Goal: Information Seeking & Learning: Compare options

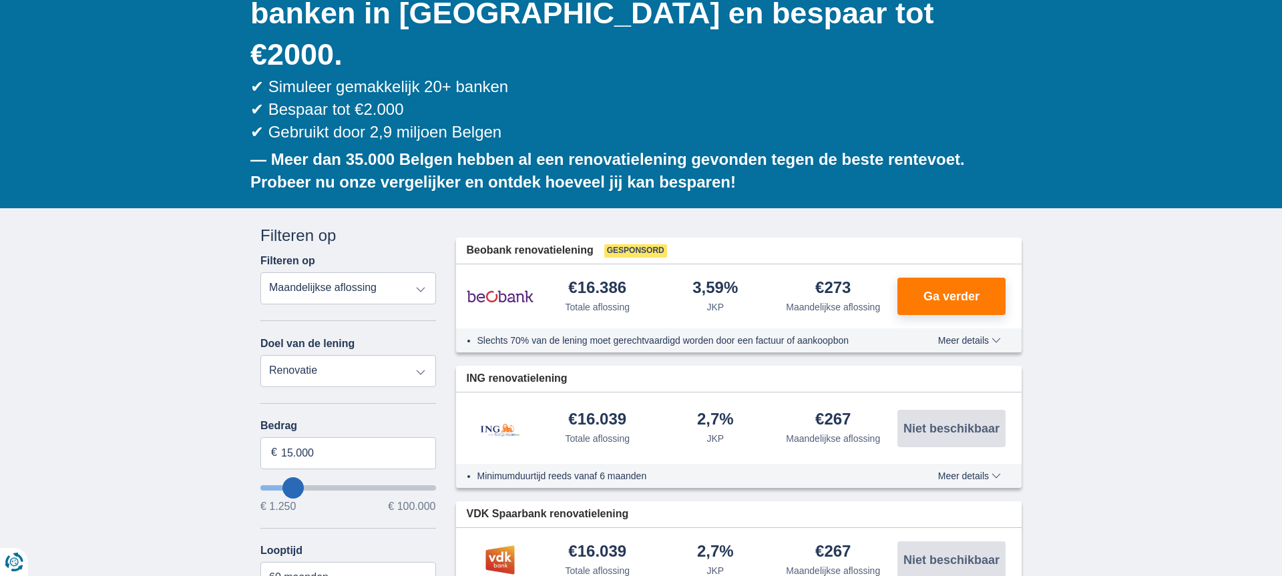
scroll to position [202, 0]
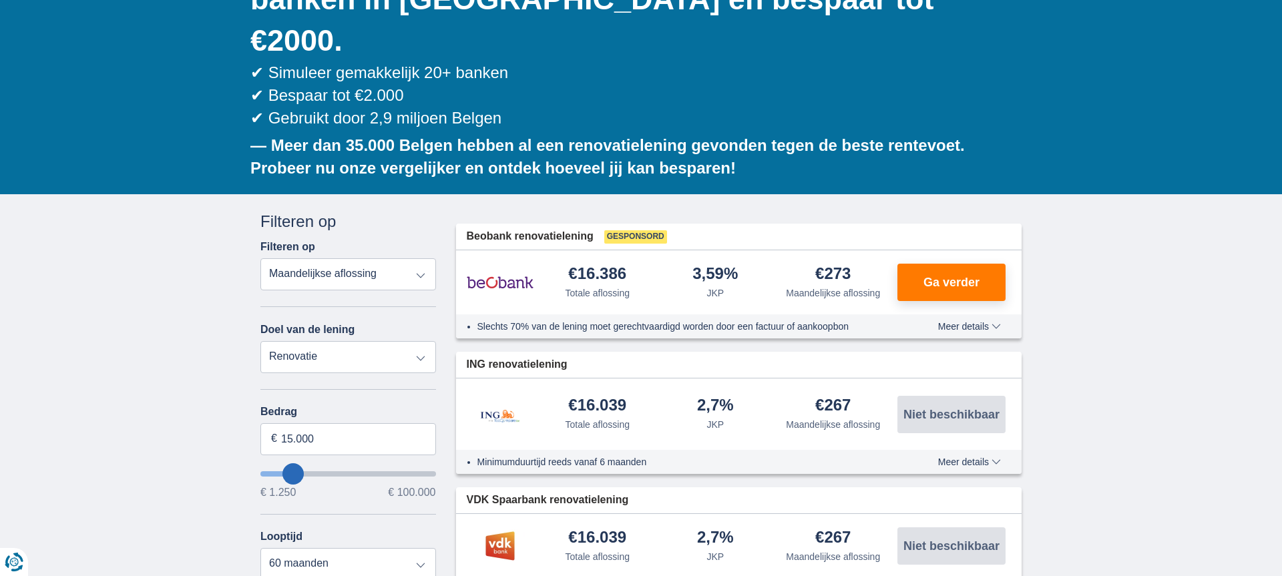
type input "16.250"
type input "18250"
type input "18.250"
select select "84"
type input "23.250"
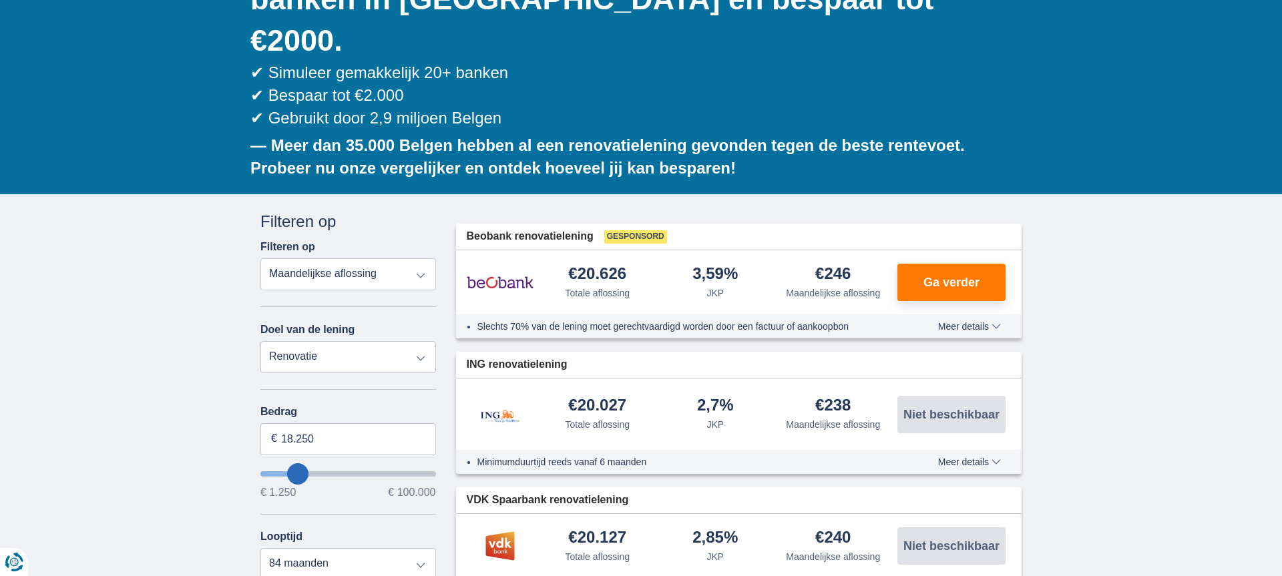
type input "23250"
select select "120"
type input "23250"
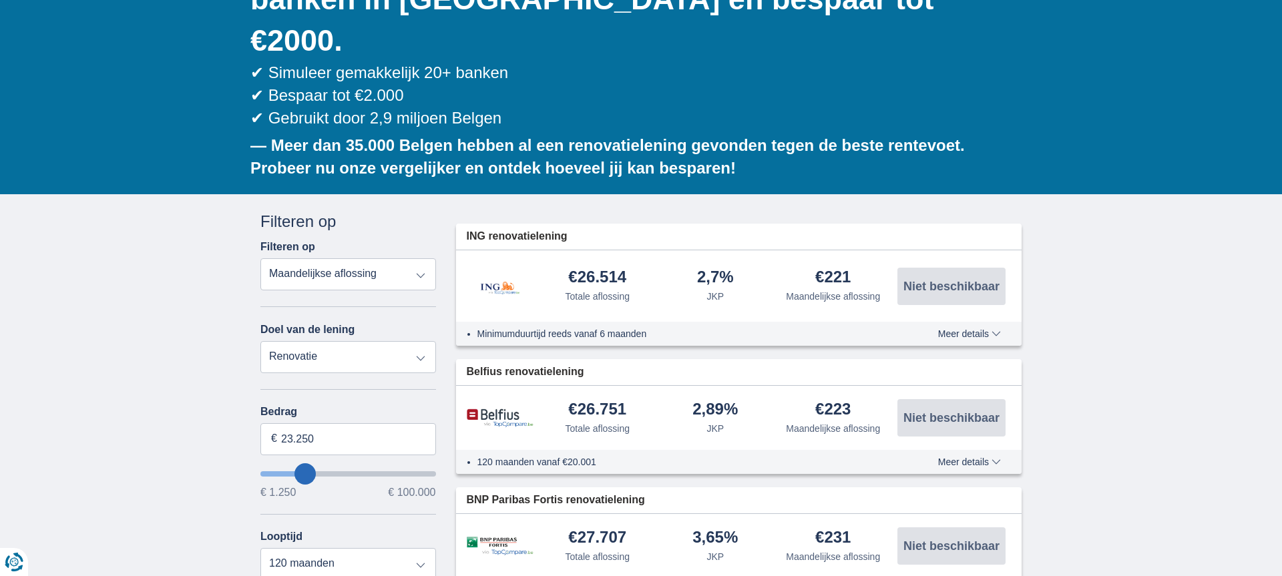
type input "38.250"
type input "38250"
click at [328, 471] on input "wantToBorrow" at bounding box center [348, 473] width 176 height 5
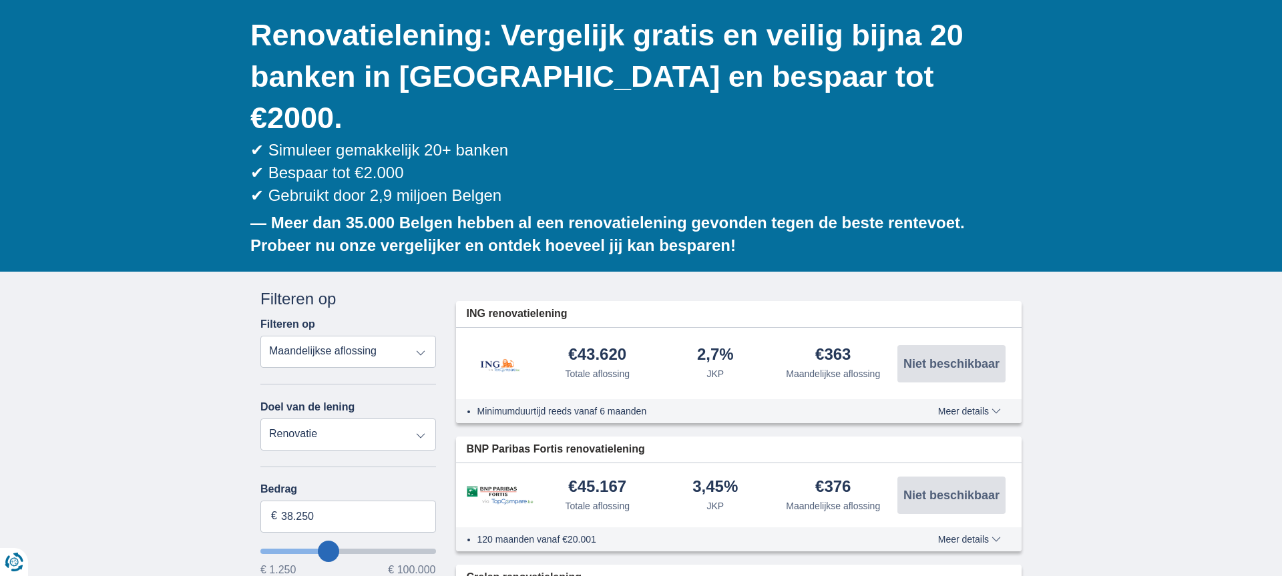
scroll to position [163, 0]
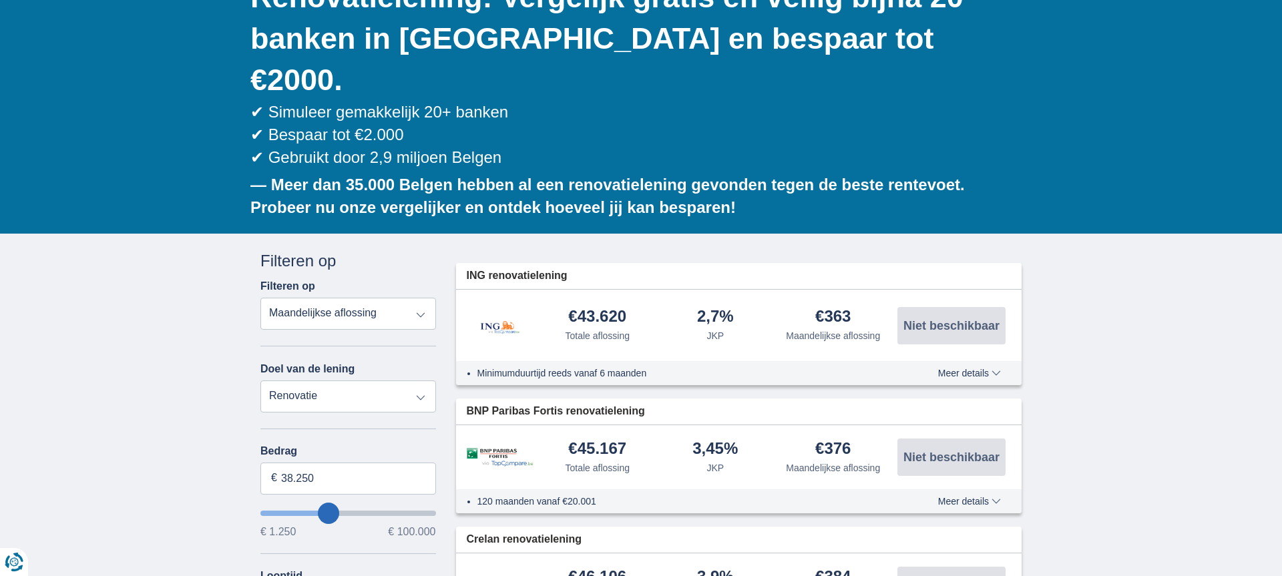
type input "26.250"
type input "26250"
click at [311, 511] on input "wantToBorrow" at bounding box center [348, 513] width 176 height 5
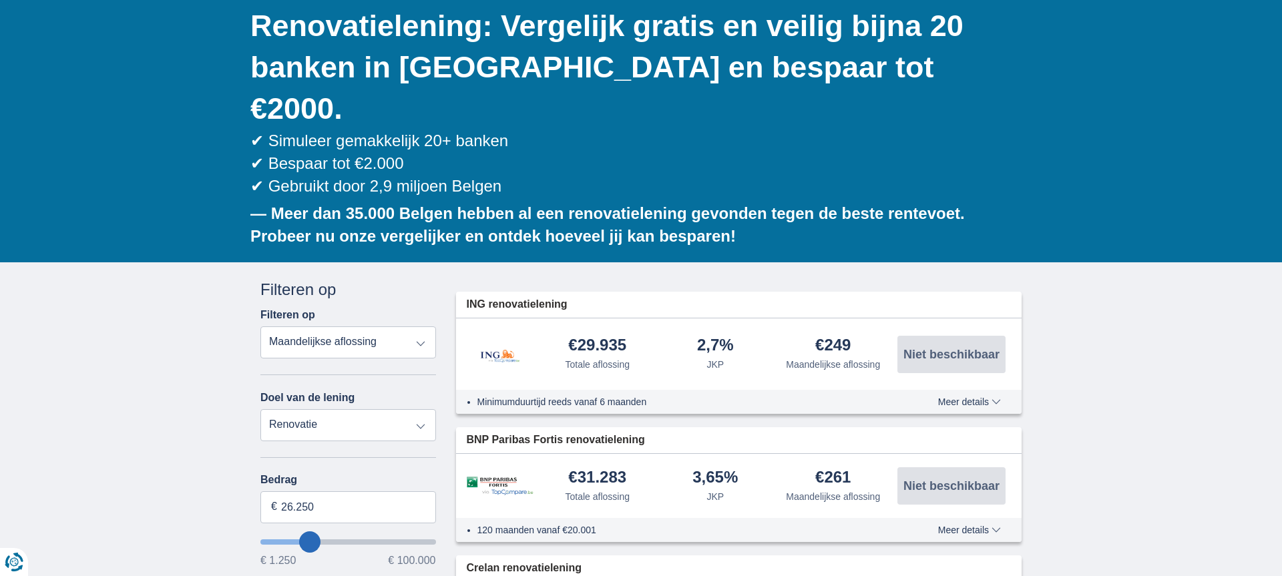
scroll to position [149, 0]
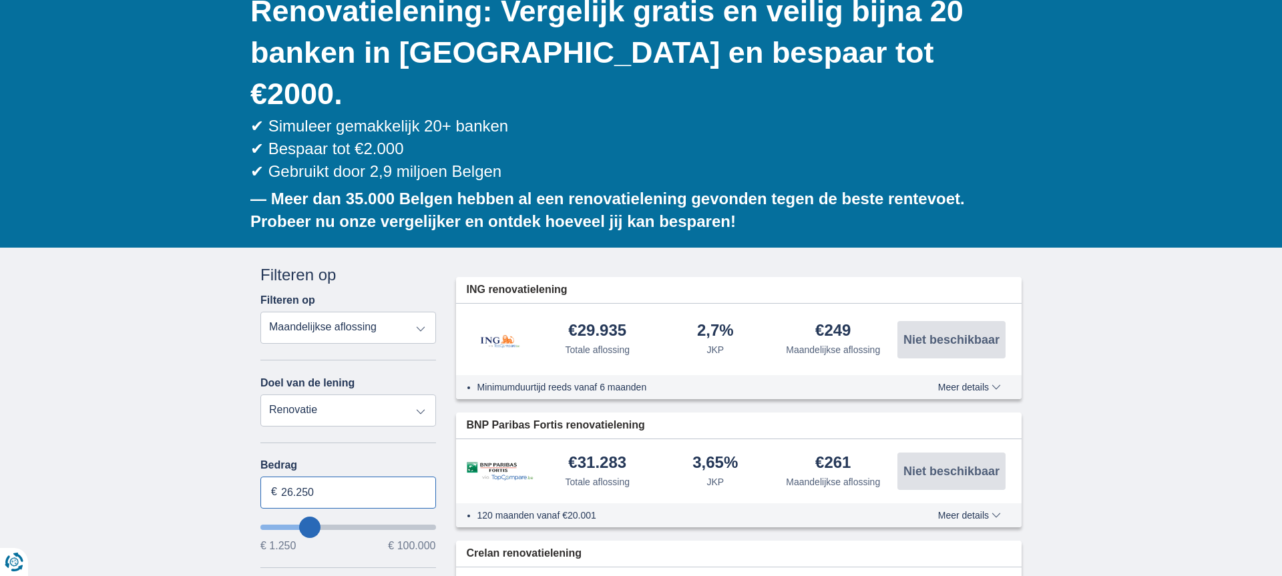
drag, startPoint x: 325, startPoint y: 453, endPoint x: 285, endPoint y: 452, distance: 40.1
click at [285, 477] on input "26.250" at bounding box center [348, 493] width 176 height 32
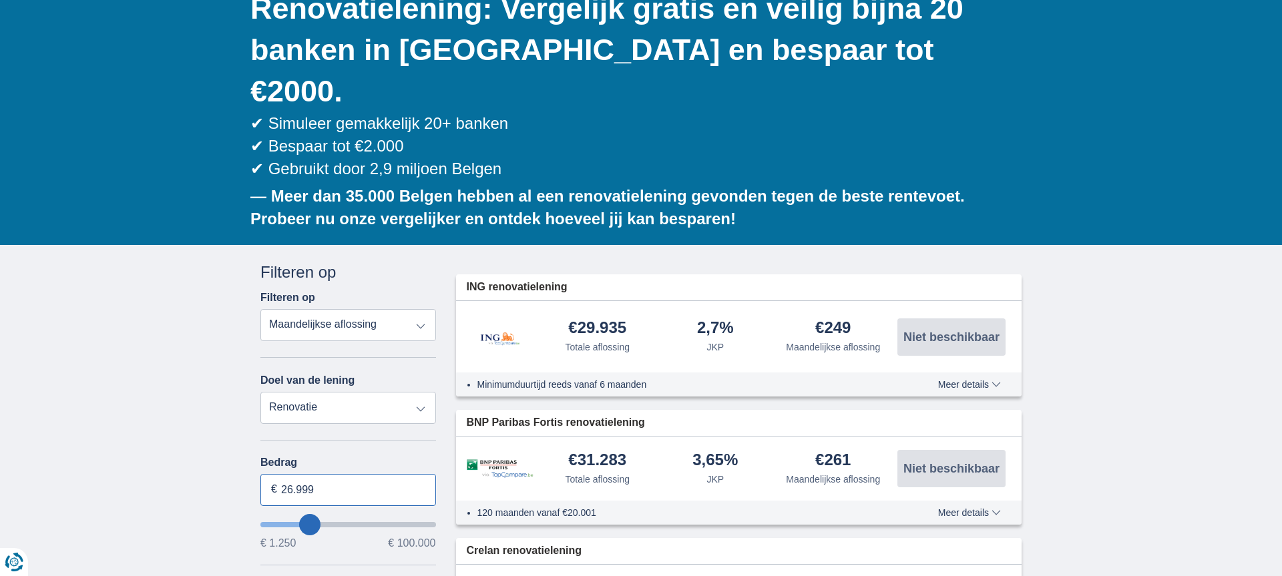
type input "26.999"
type input "27250"
click at [419, 392] on select "Persoonlijke lening Auto Moto / fiets Mobilhome / caravan Renovatie Energie Sch…" at bounding box center [348, 408] width 176 height 32
select select "energySavings"
type input "15.000"
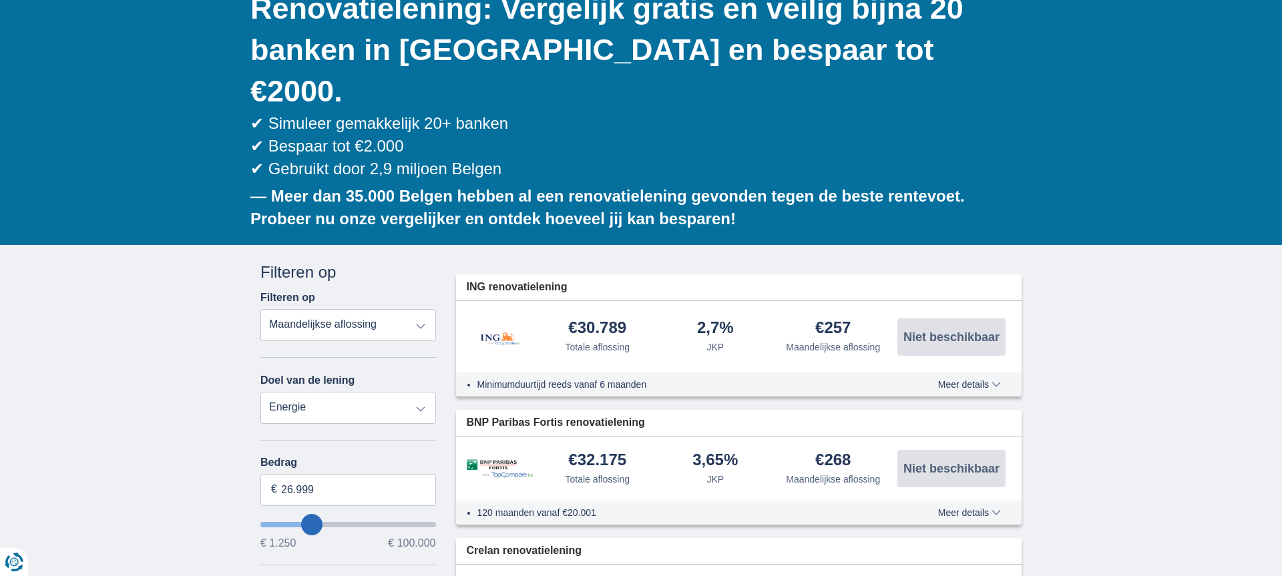
type input "15250"
select select "60"
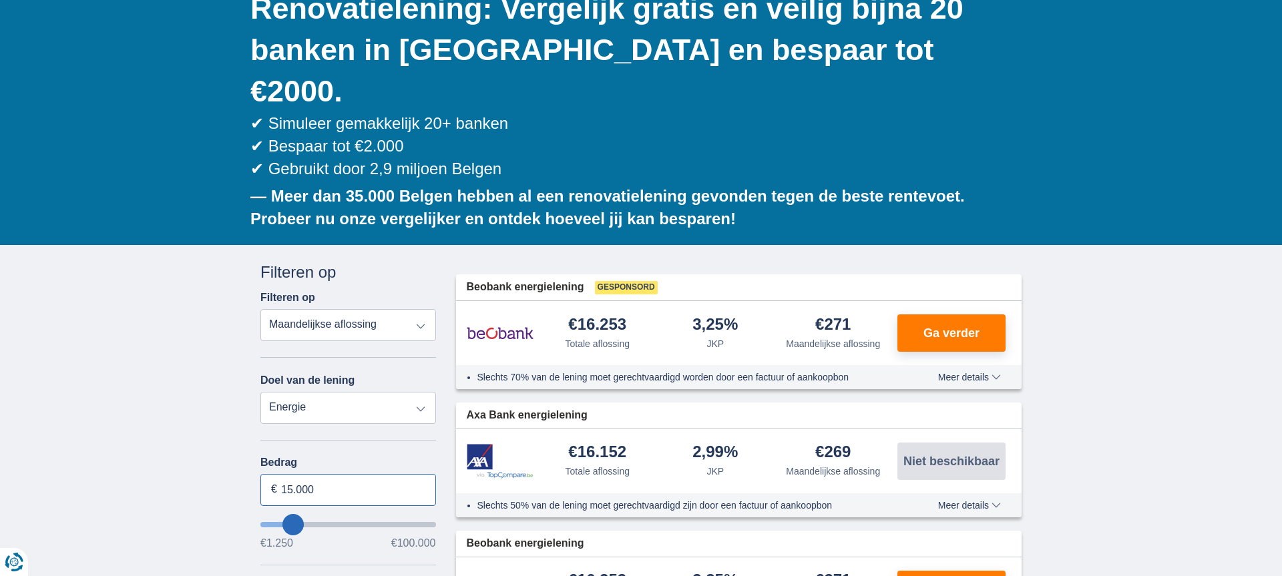
drag, startPoint x: 324, startPoint y: 452, endPoint x: 280, endPoint y: 447, distance: 43.7
click at [280, 474] on input "15.000" at bounding box center [348, 490] width 176 height 32
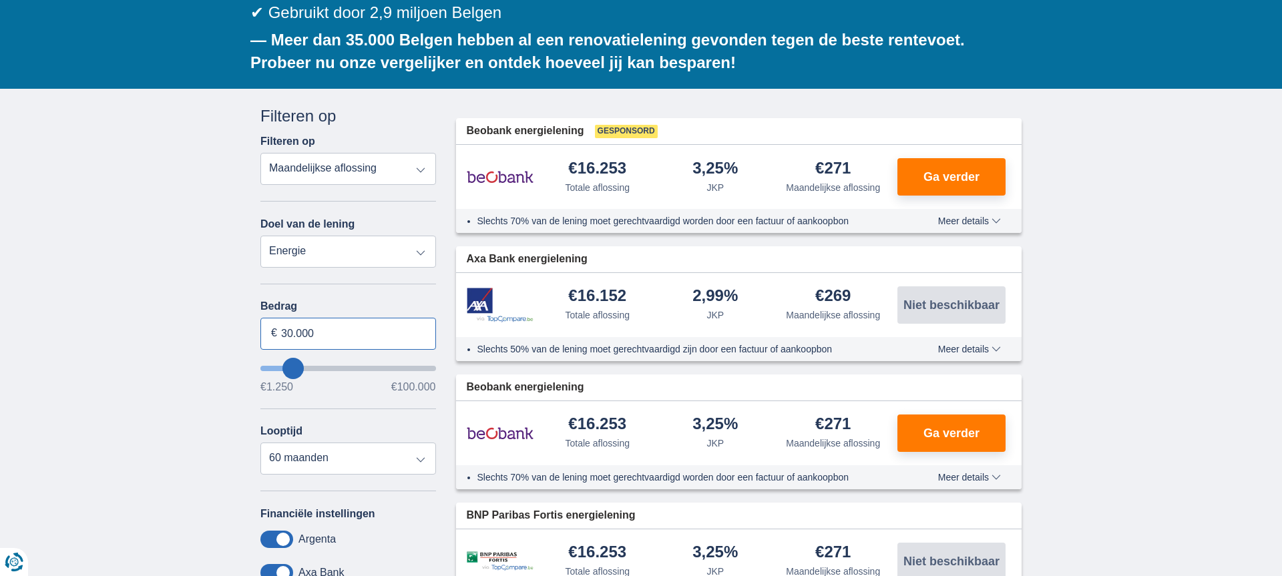
scroll to position [320, 0]
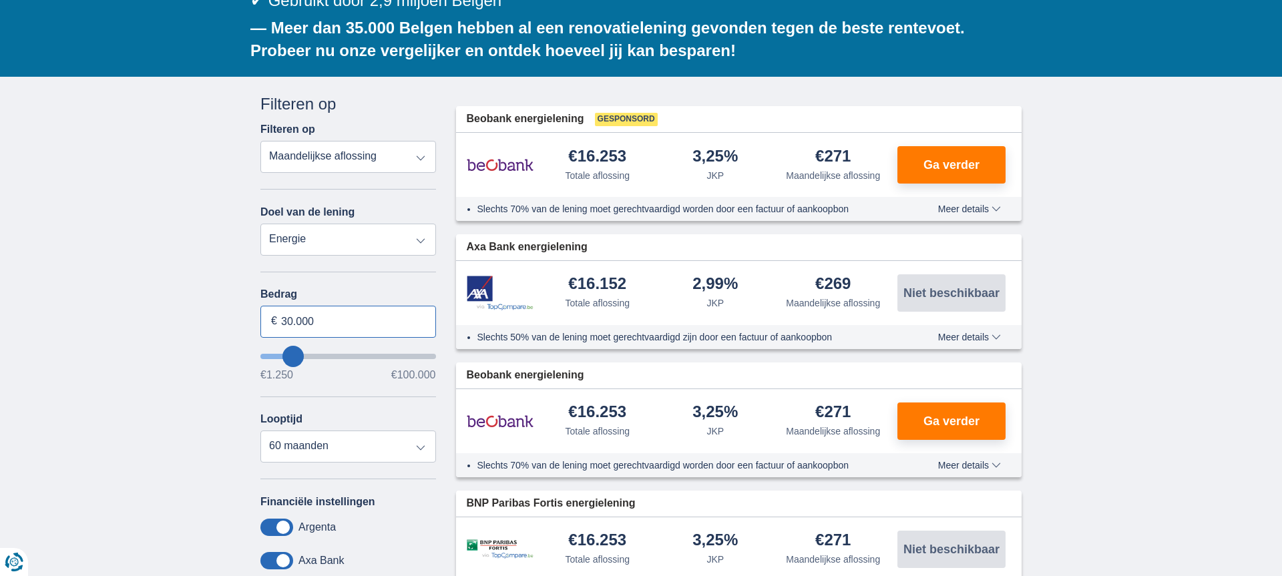
type input "30.000"
type input "30250"
select select "120"
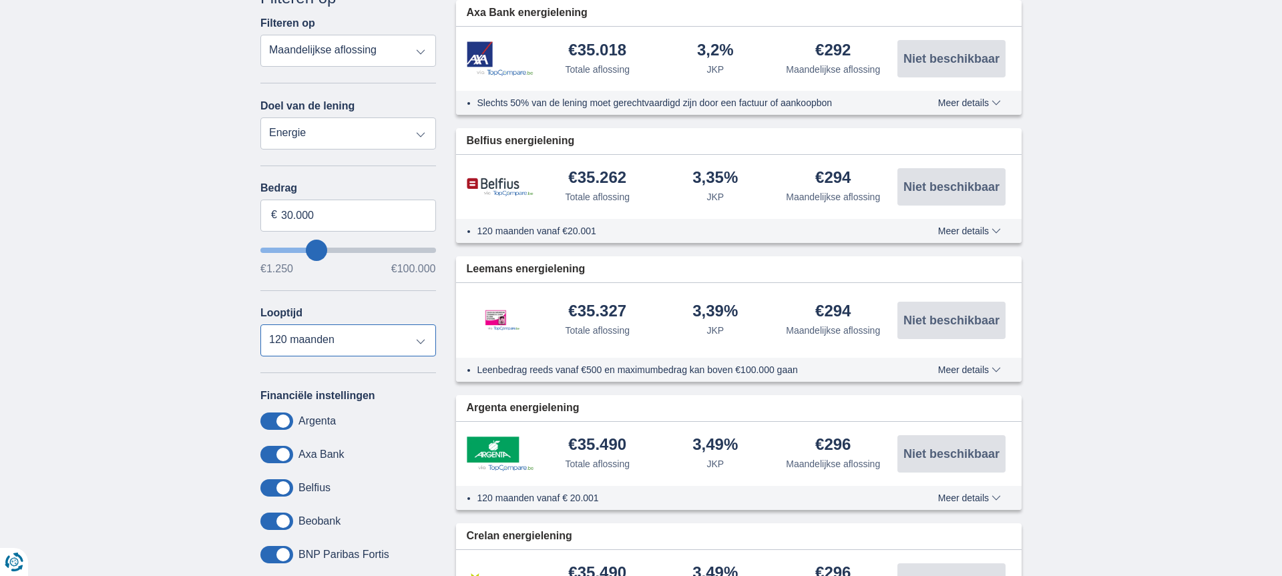
scroll to position [340, 0]
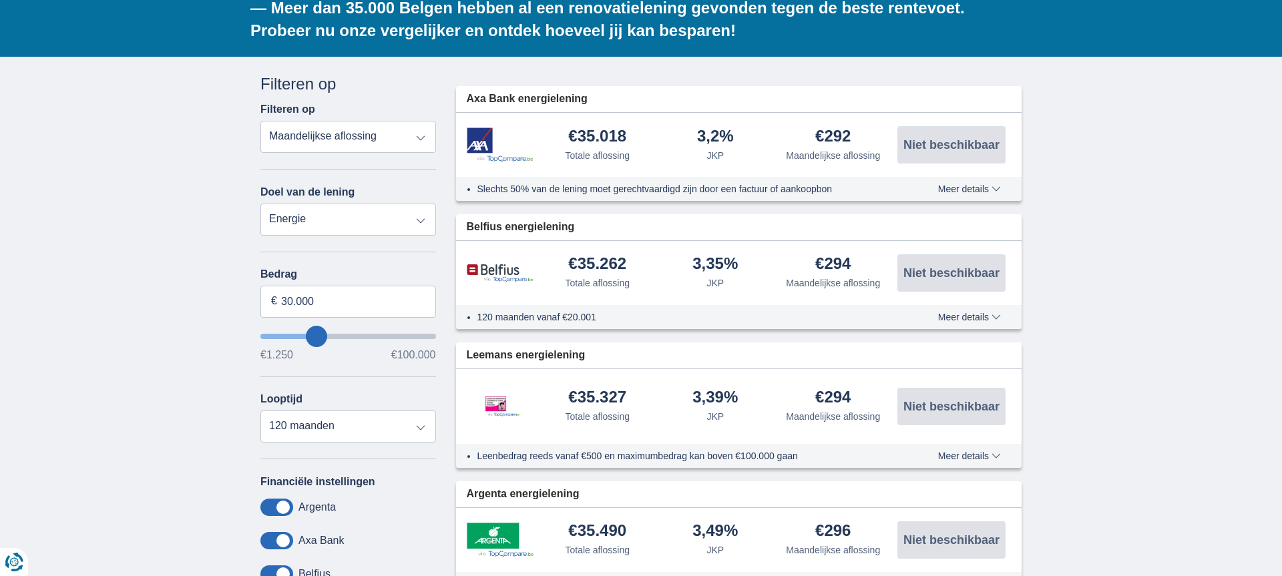
click at [980, 313] on span "Meer details" at bounding box center [969, 317] width 63 height 9
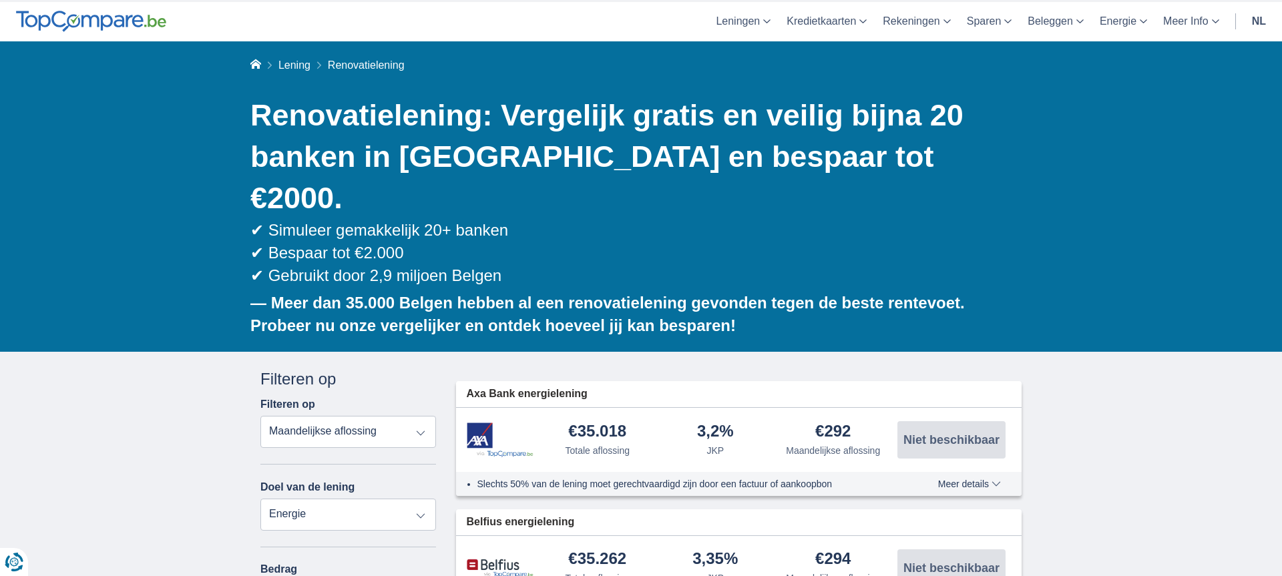
scroll to position [0, 0]
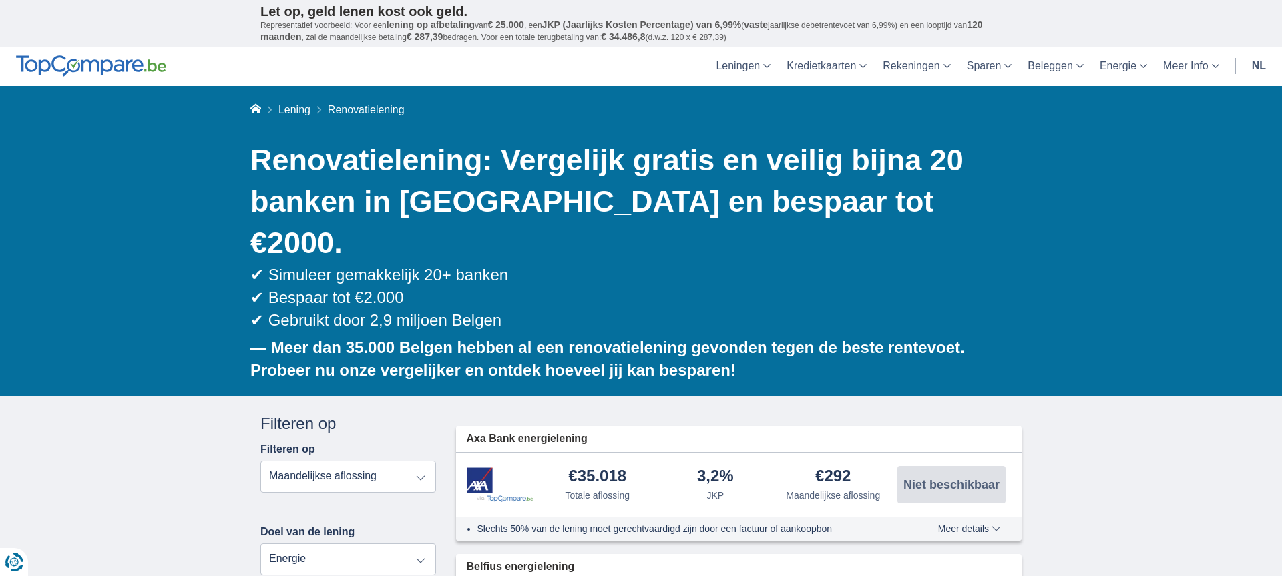
scroll to position [152, 0]
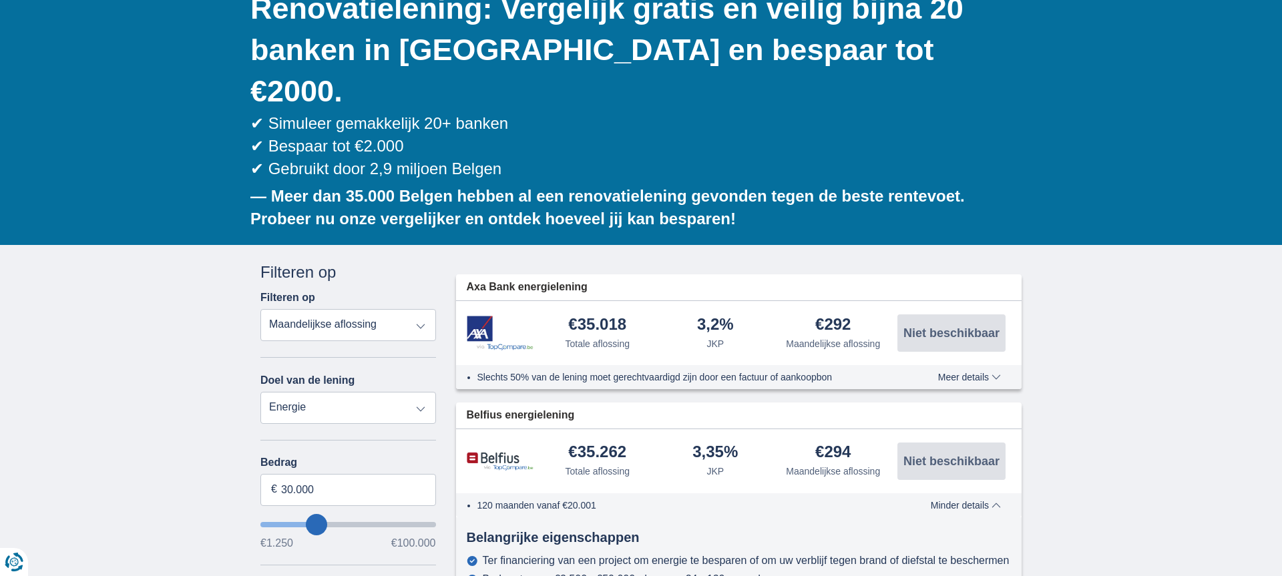
scroll to position [202, 0]
